Goal: Task Accomplishment & Management: Complete application form

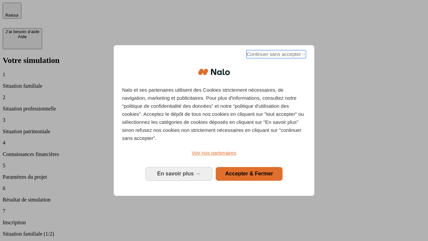
click at [276, 55] on span "Continuer sans accepter →" at bounding box center [276, 54] width 60 height 8
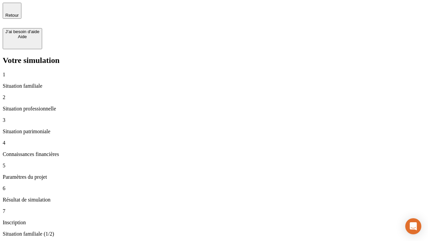
type input "30 000"
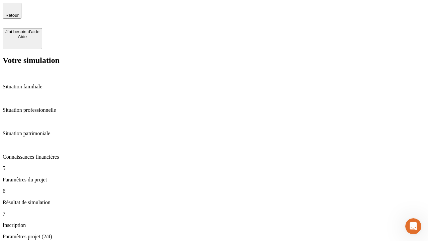
type input "25"
type input "64"
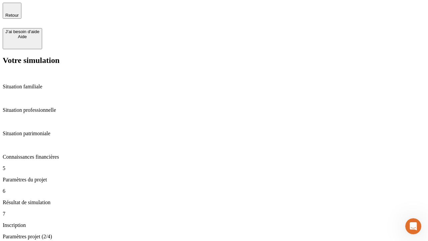
type input "1 000"
type input "640"
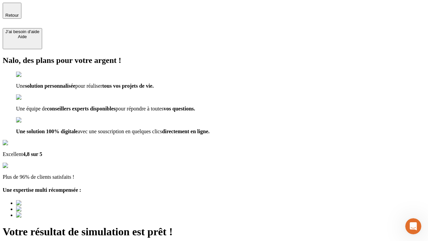
type input "[EMAIL_ADDRESS][PERSON_NAME][DOMAIN_NAME]"
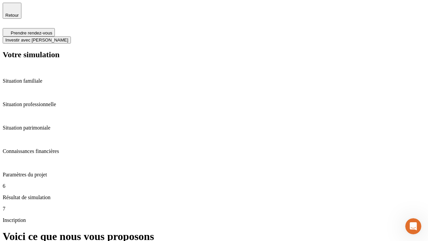
click at [68, 37] on span "Investir avec [PERSON_NAME]" at bounding box center [36, 39] width 63 height 5
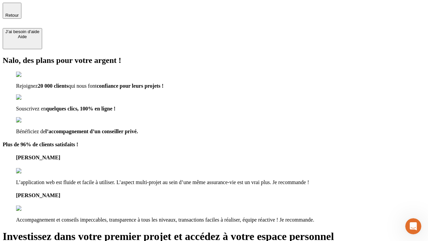
type input "[EMAIL_ADDRESS][PERSON_NAME][DOMAIN_NAME]"
